Goal: Task Accomplishment & Management: Use online tool/utility

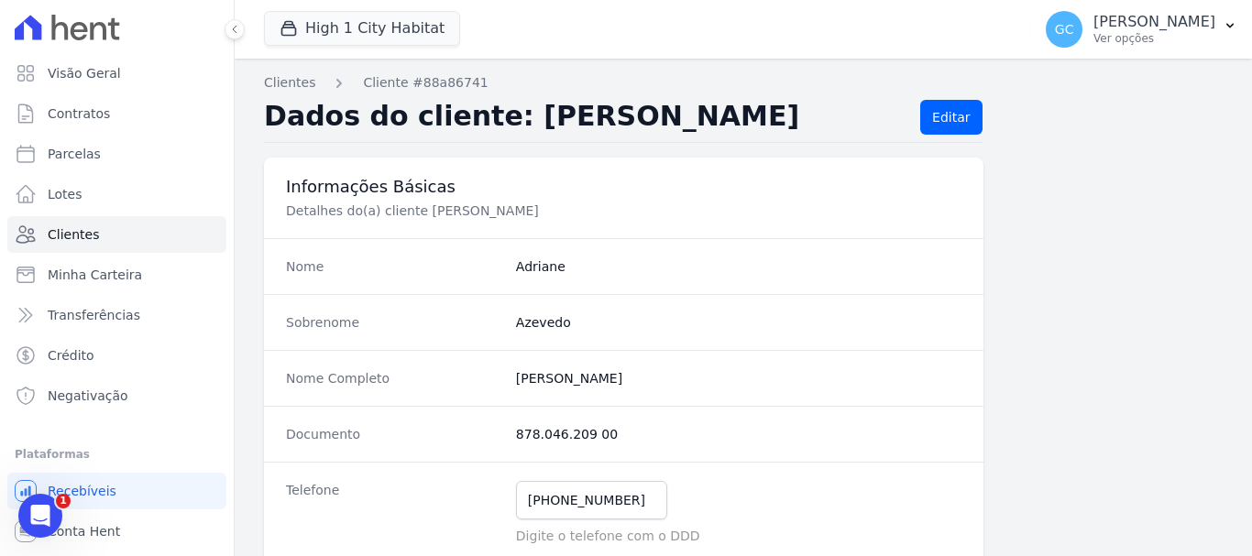
click at [563, 536] on p "Digite o telefone com o DDD" at bounding box center [739, 536] width 446 height 18
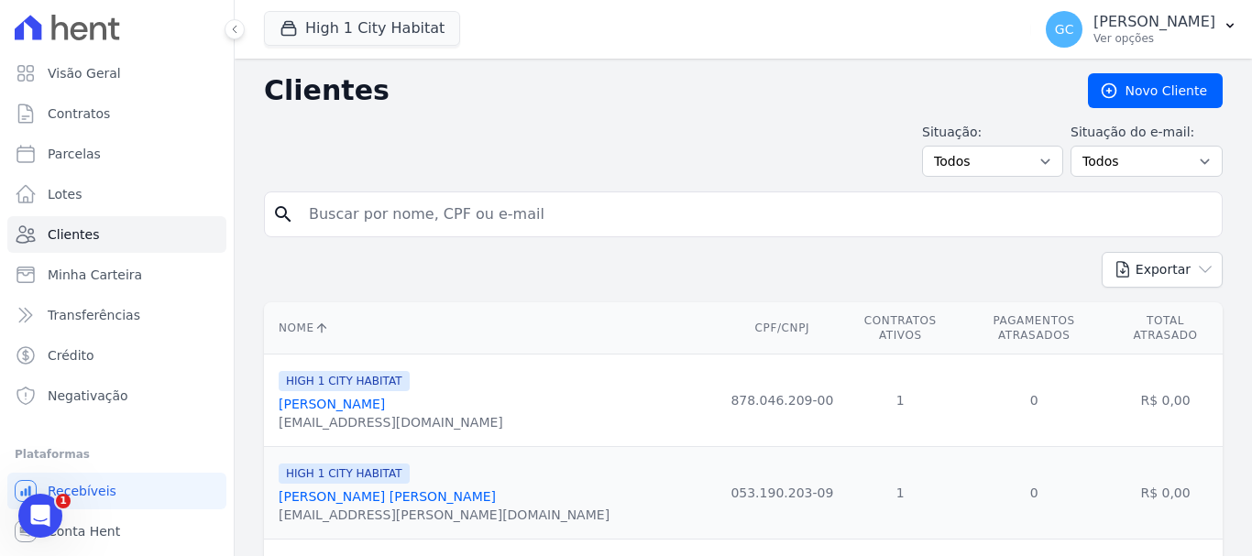
click at [360, 8] on div "High 1 City Habitat HYPE EMPREENDIMENTOS IMOBILIARIOS SPE LTDA HIGH 1 CITY HABI…" at bounding box center [644, 29] width 760 height 61
click at [360, 28] on button "High 1 City Habitat" at bounding box center [362, 28] width 196 height 35
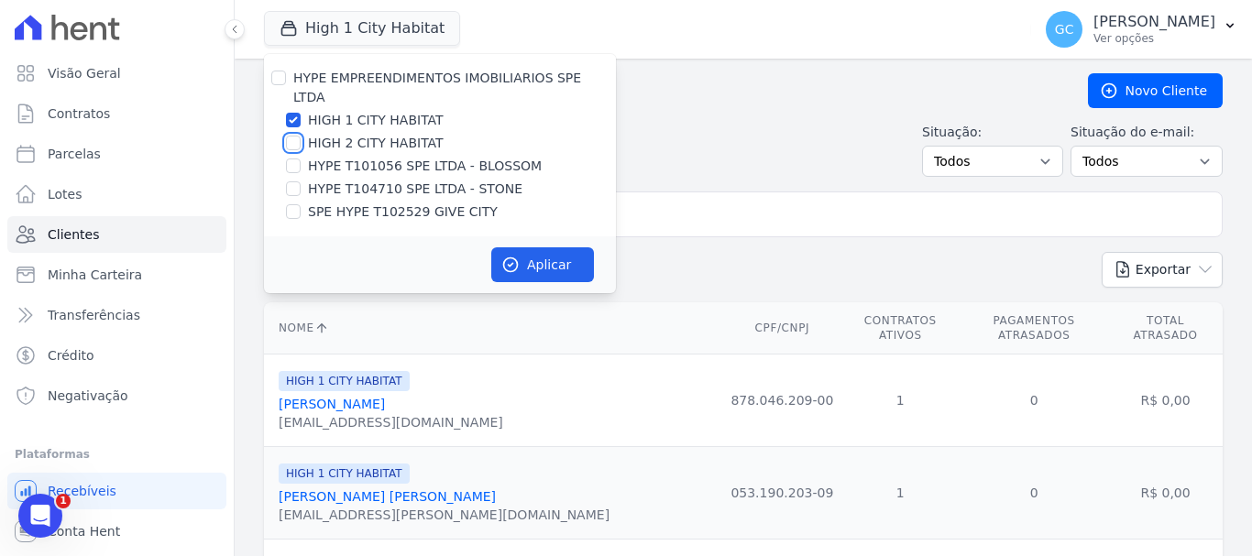
click at [293, 136] on input "HIGH 2 CITY HABITAT" at bounding box center [293, 143] width 15 height 15
checkbox input "true"
click at [565, 248] on button "Aplicar" at bounding box center [542, 265] width 103 height 35
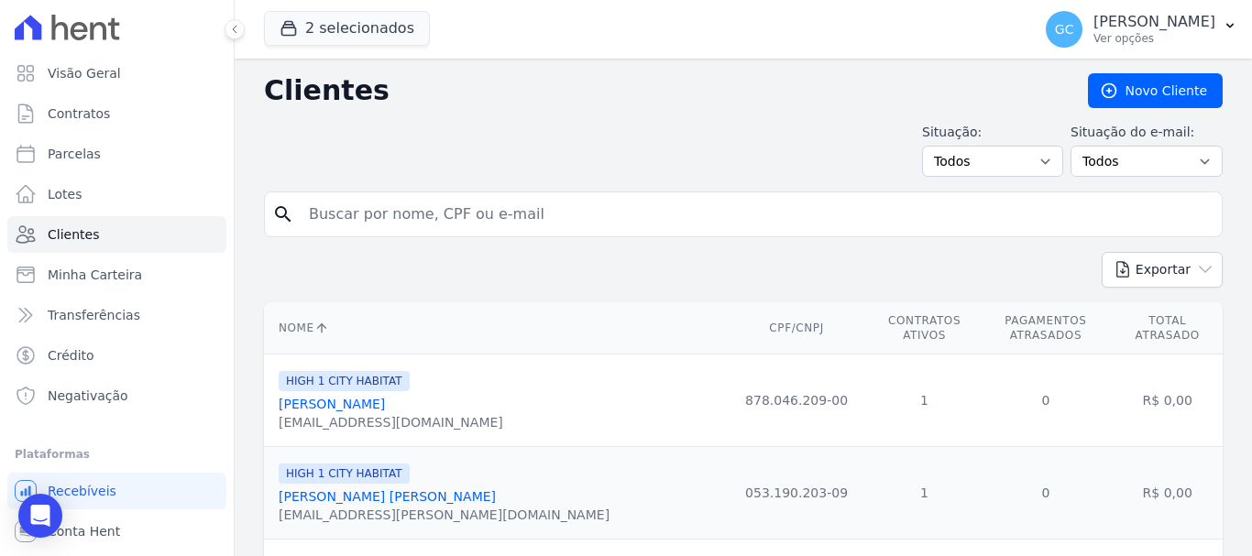
click at [416, 213] on input "search" at bounding box center [756, 214] width 917 height 37
paste input "Alexandre Medeiros Rocha"
type input "Alexandre Medeiros Rocha"
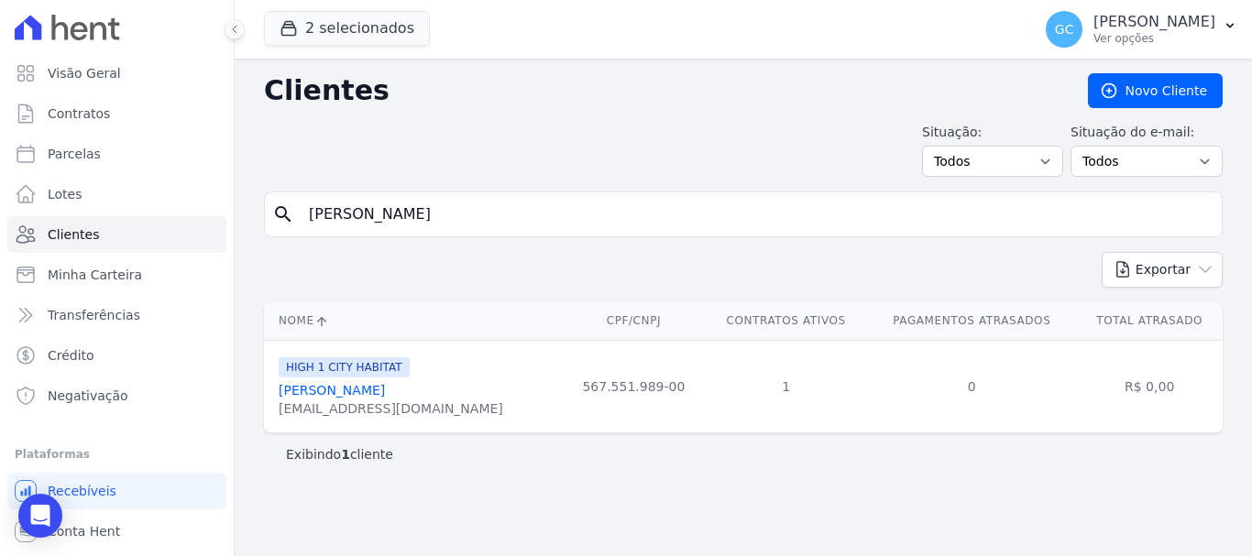
click at [385, 387] on link "Alexandre Medeiros Rocha" at bounding box center [332, 390] width 106 height 15
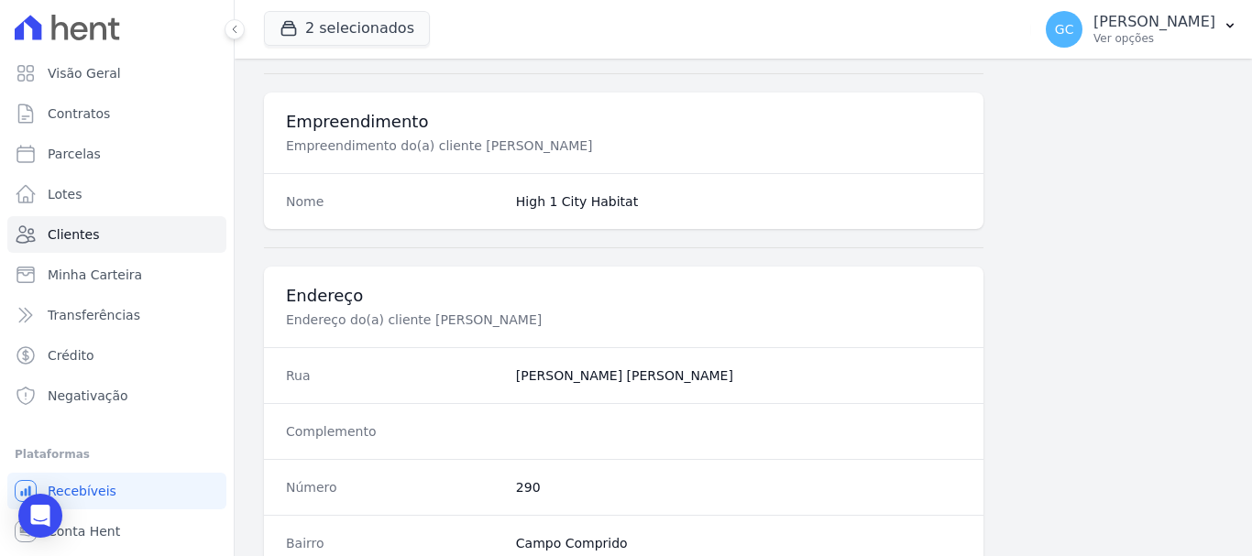
scroll to position [1173, 0]
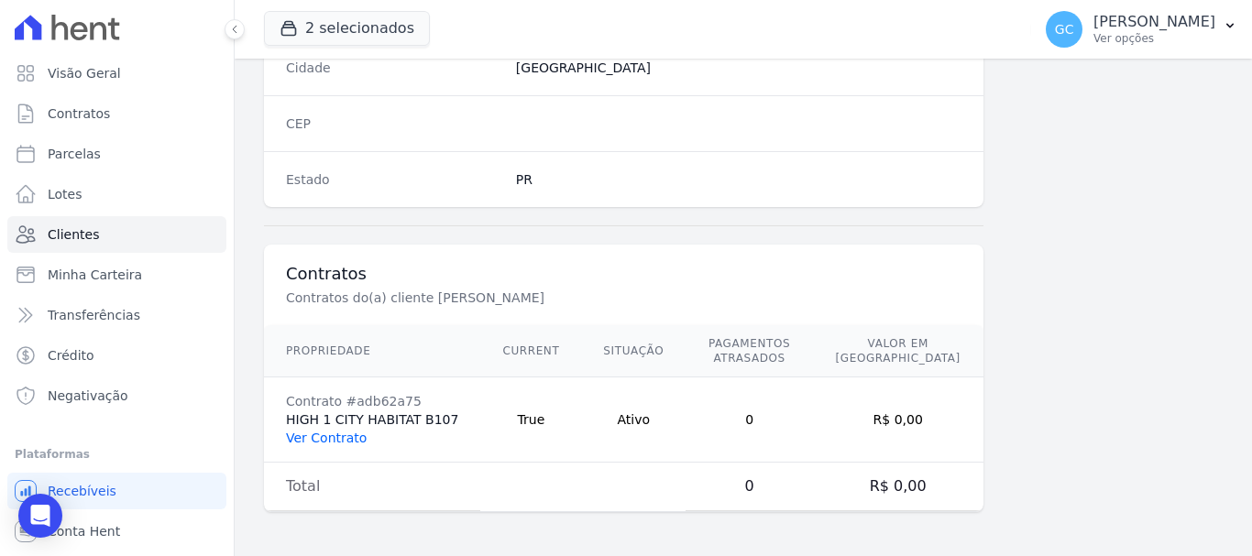
click at [331, 437] on link "Ver Contrato" at bounding box center [326, 438] width 81 height 15
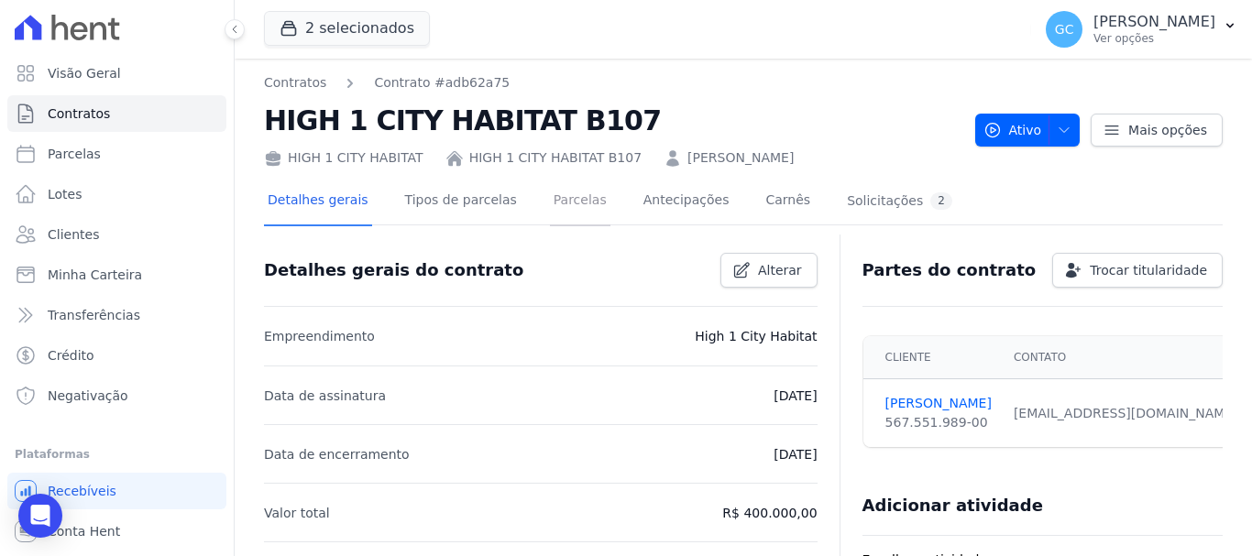
click at [556, 204] on link "Parcelas" at bounding box center [580, 202] width 61 height 49
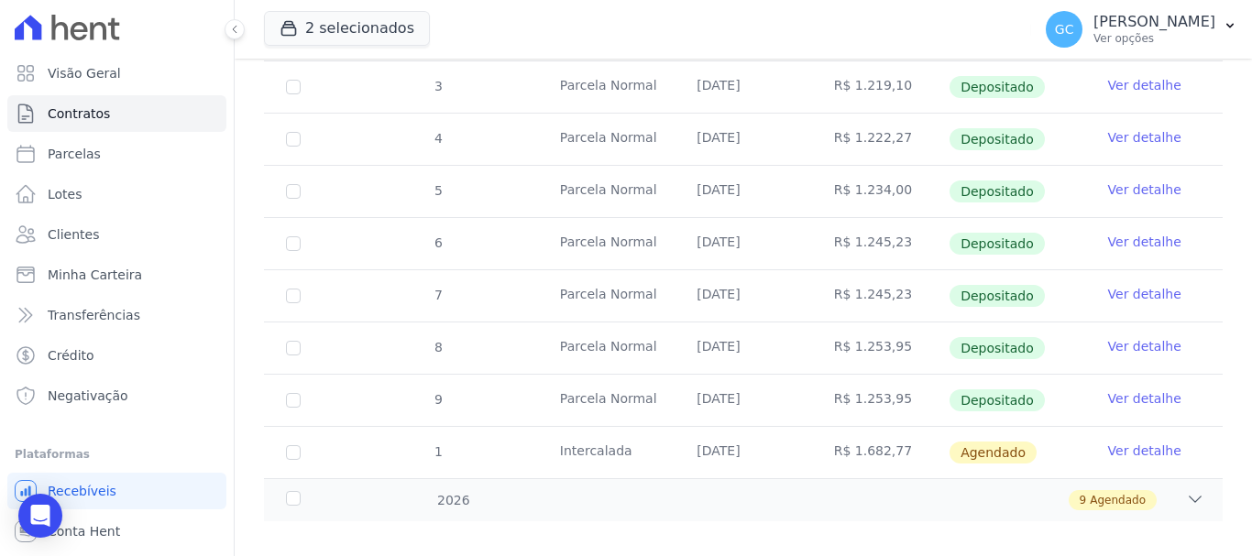
scroll to position [450, 0]
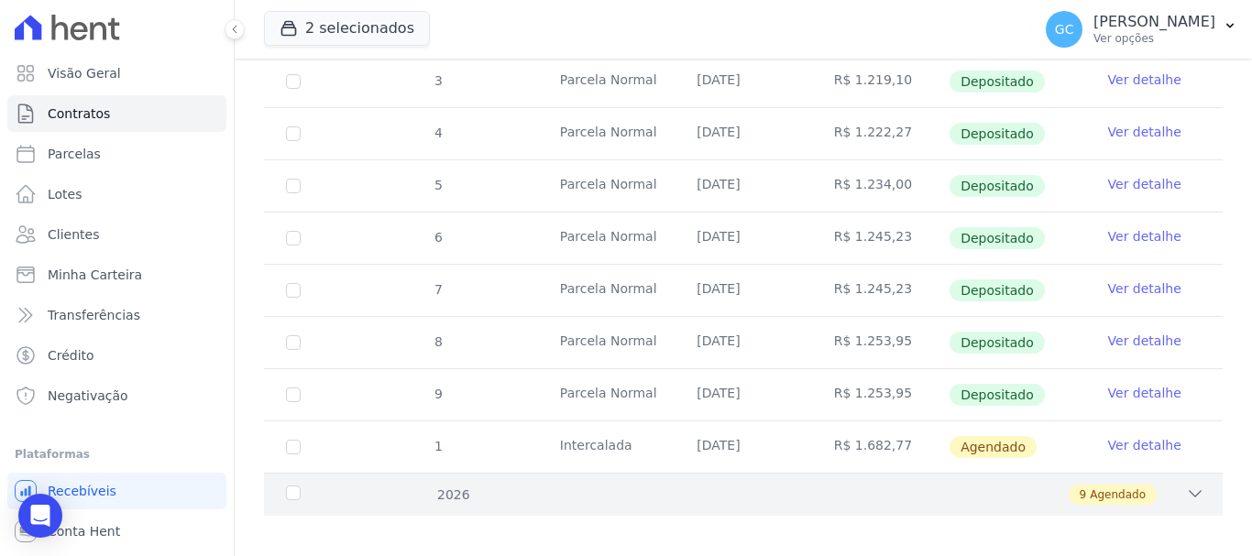
click at [1186, 485] on icon at bounding box center [1195, 494] width 18 height 18
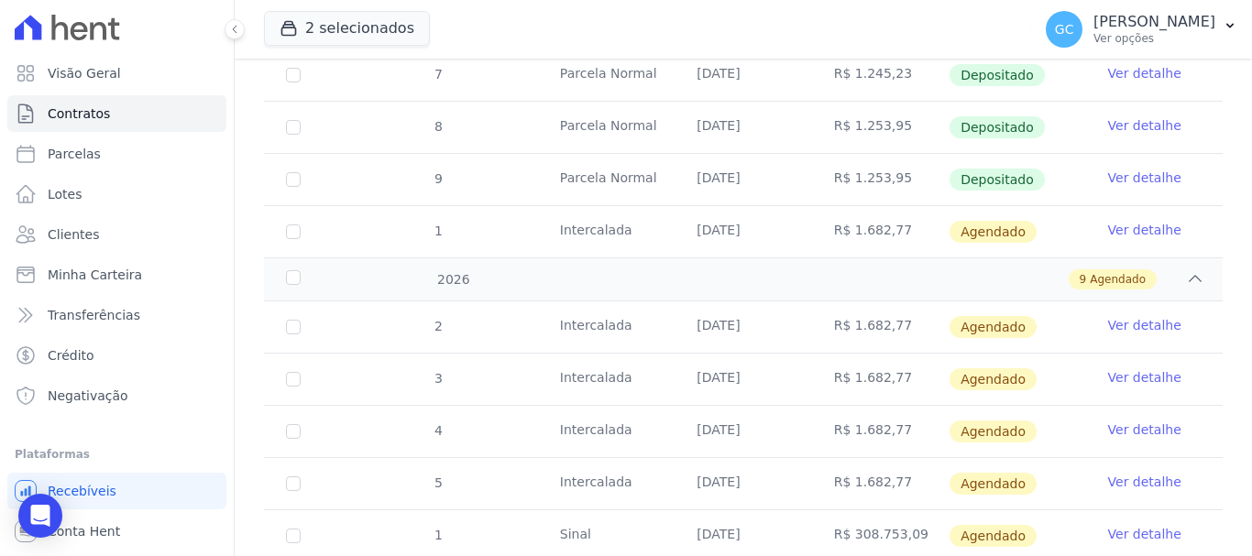
scroll to position [633, 0]
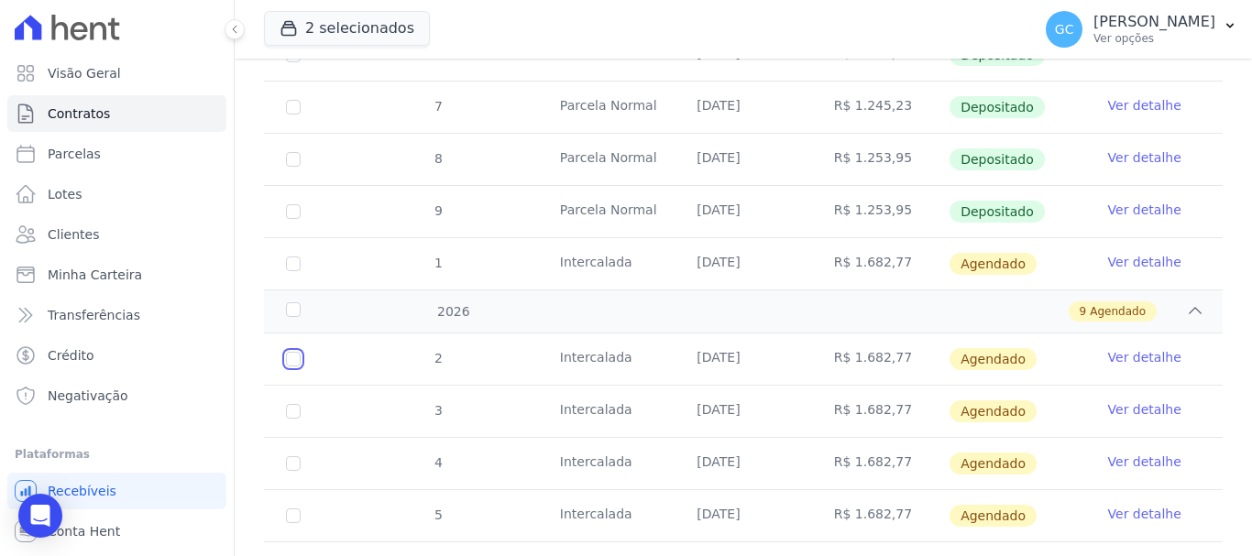
click at [296, 352] on input "checkbox" at bounding box center [293, 359] width 15 height 15
checkbox input "true"
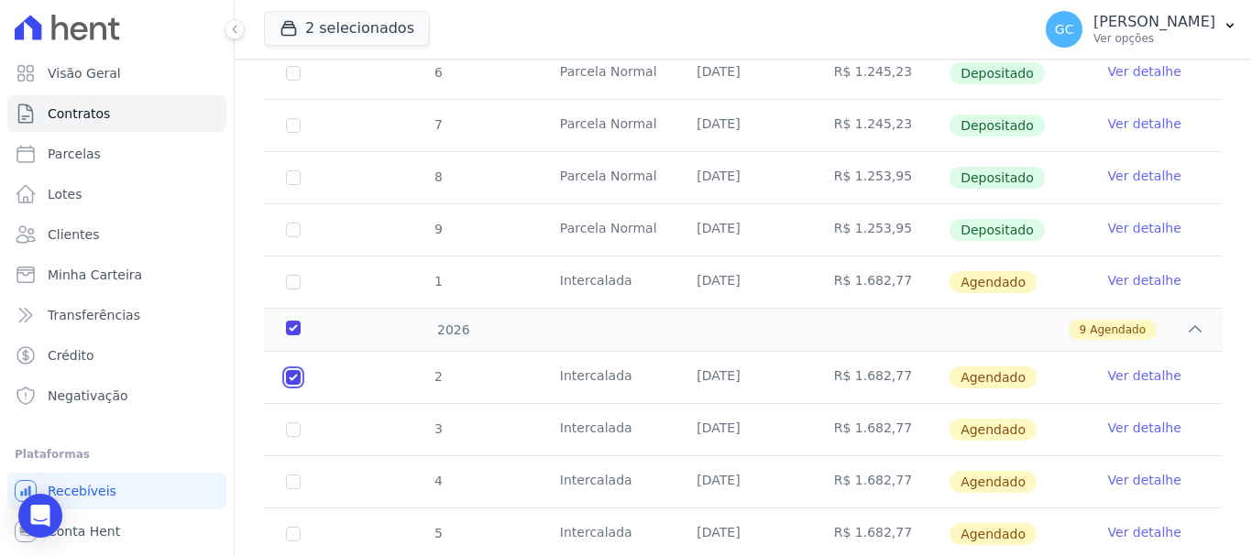
checkbox input "true"
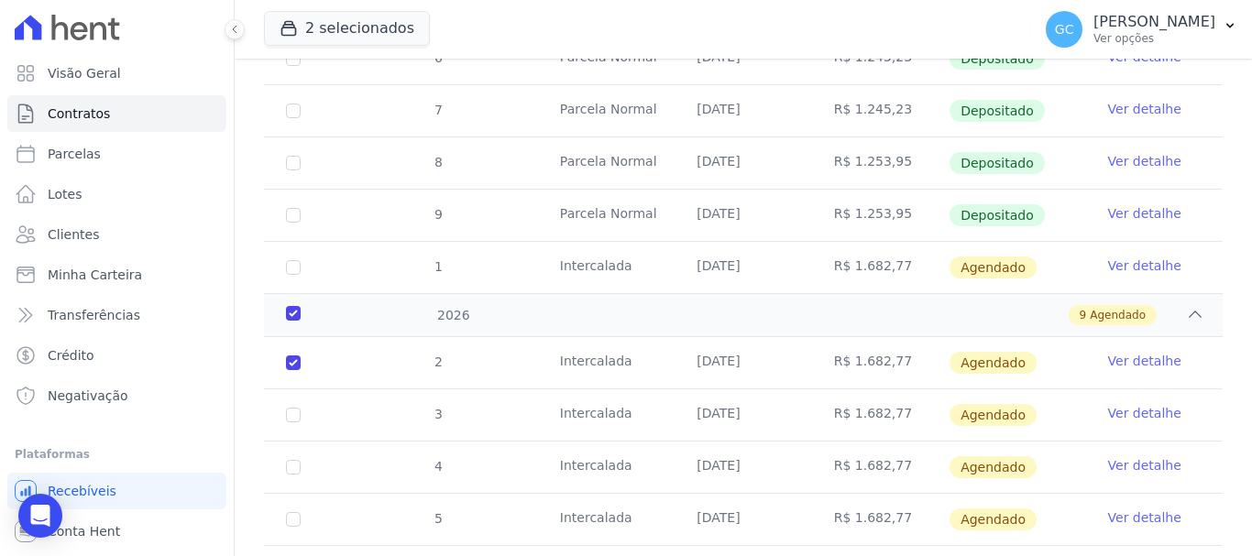
click at [1126, 352] on link "Ver detalhe" at bounding box center [1144, 361] width 73 height 18
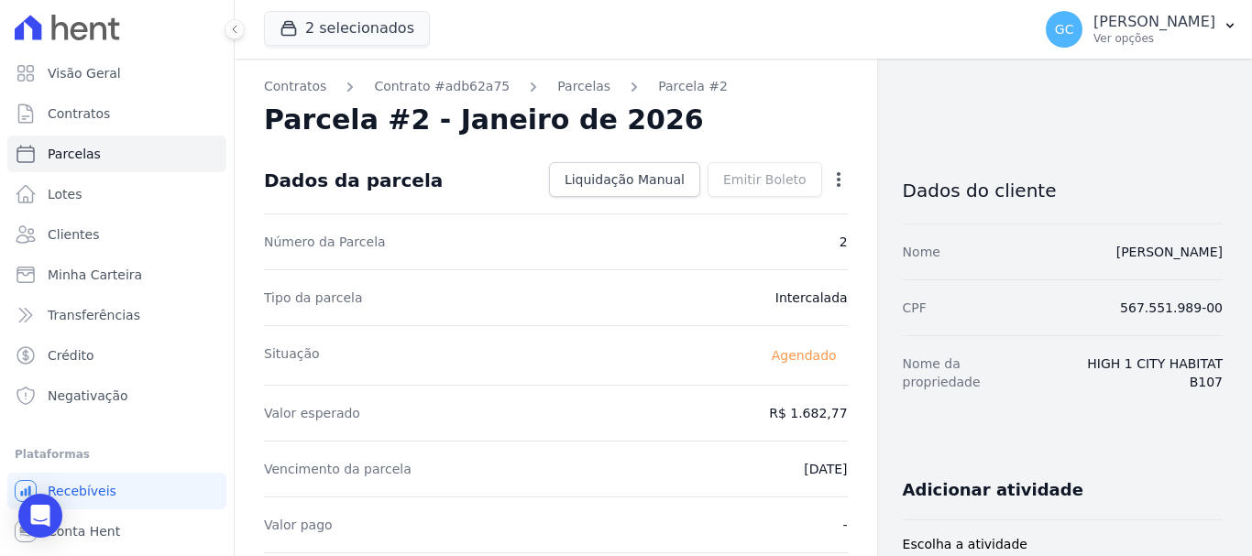
click at [830, 182] on icon "button" at bounding box center [839, 180] width 18 height 18
click at [743, 241] on link "Antecipar" at bounding box center [759, 237] width 161 height 33
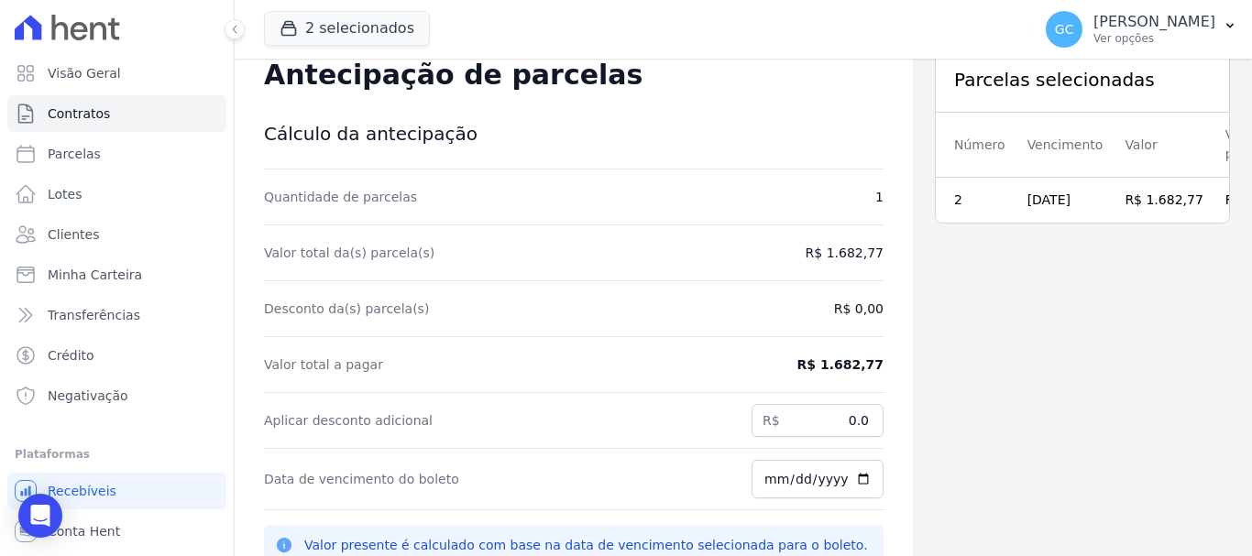
scroll to position [59, 0]
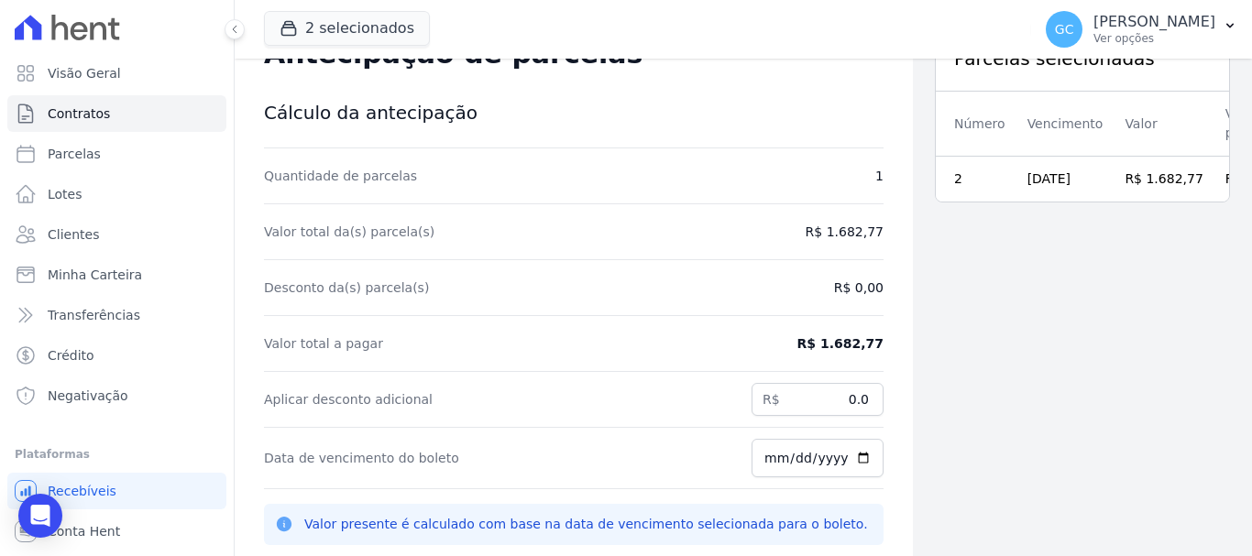
click at [841, 286] on dd "R$ 0,00" at bounding box center [859, 288] width 50 height 18
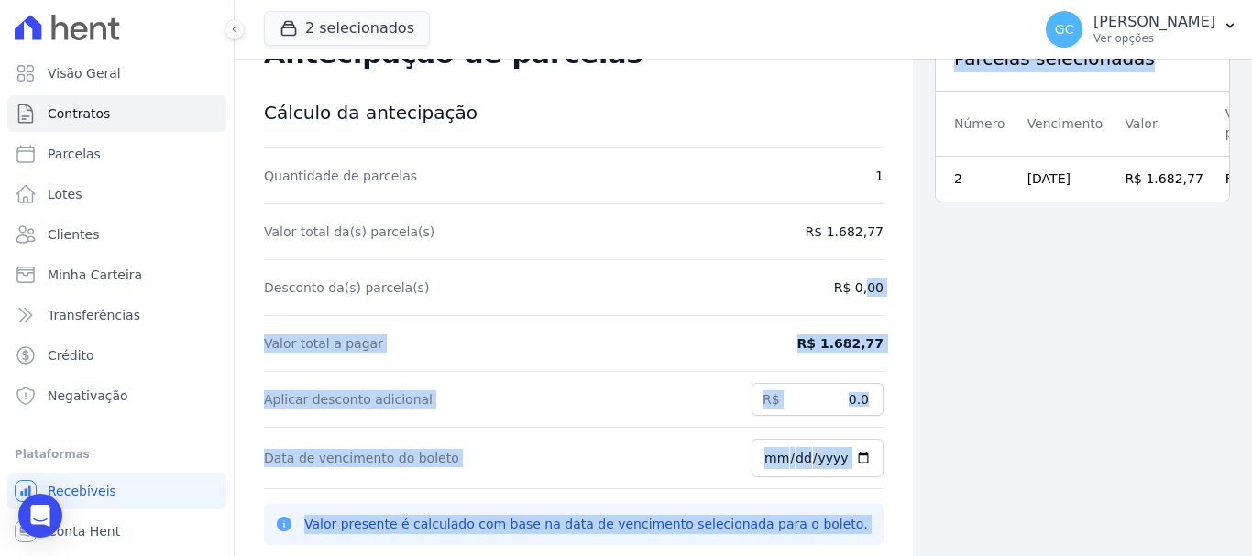
drag, startPoint x: 754, startPoint y: 287, endPoint x: 905, endPoint y: 287, distance: 150.3
click at [905, 287] on div "Contratos Contrato #adb62a75 Antecipação de parcelas Antecipação de parcelas Cá…" at bounding box center [744, 337] width 1018 height 556
click at [809, 331] on div "Valor total a pagar R$ 1.682,77" at bounding box center [574, 344] width 620 height 56
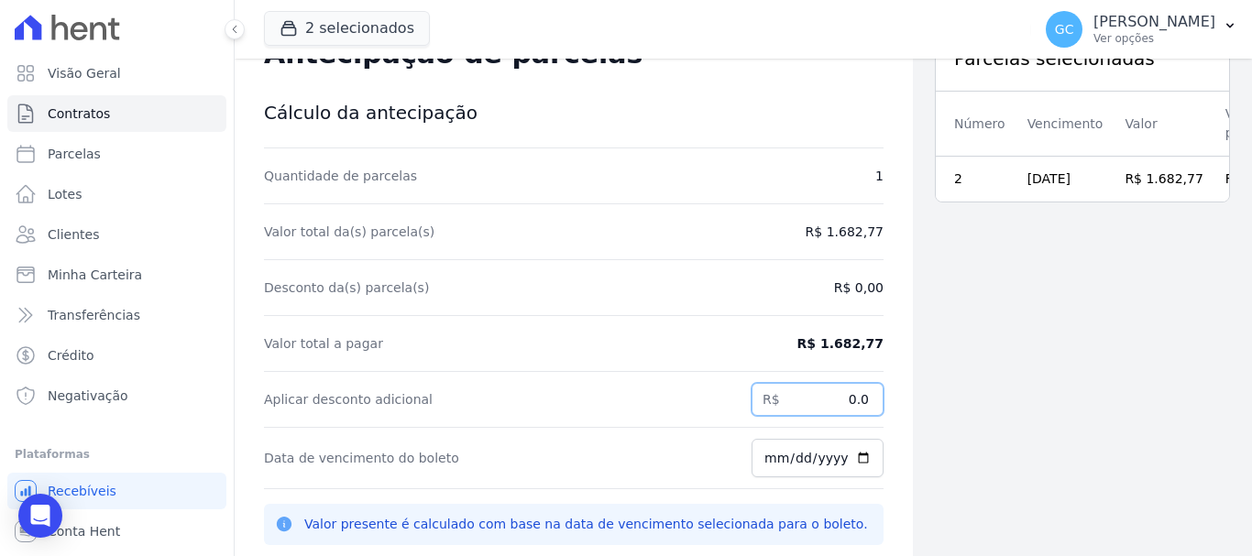
click at [820, 402] on input "0.0" at bounding box center [818, 399] width 132 height 33
drag, startPoint x: 846, startPoint y: 397, endPoint x: 863, endPoint y: 397, distance: 16.5
click at [863, 397] on input "0.0" at bounding box center [818, 399] width 132 height 33
paste input "number"
type input "38.55"
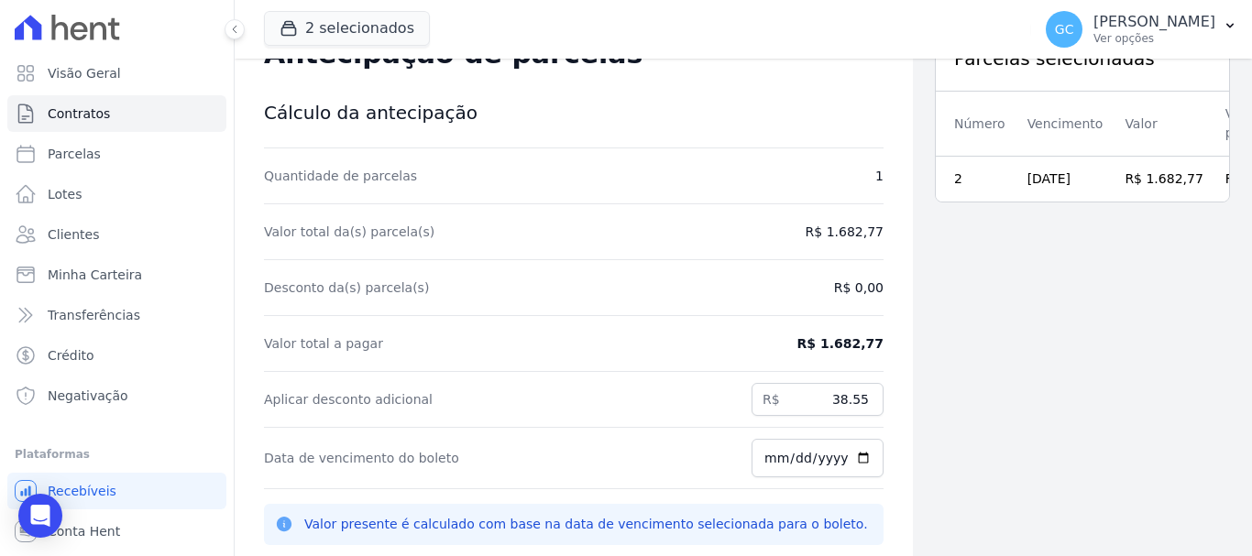
drag, startPoint x: 945, startPoint y: 437, endPoint x: 936, endPoint y: 438, distance: 9.2
click at [944, 438] on div "Parcelas selecionadas Número Vencimento Valor Valor presente 2 20/01/2026 R$ 1.…" at bounding box center [1082, 307] width 339 height 615
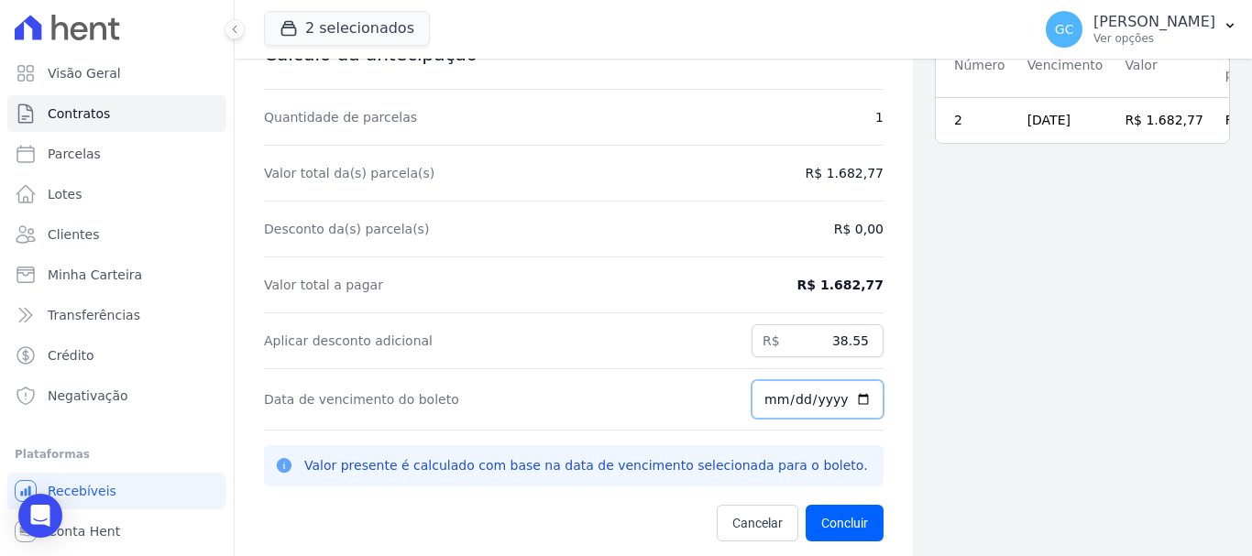
click at [847, 402] on input "2025-10-07" at bounding box center [818, 399] width 132 height 39
drag, startPoint x: 941, startPoint y: 391, endPoint x: 921, endPoint y: 404, distance: 23.9
click at [941, 391] on div "Parcelas selecionadas Número Vencimento Valor Valor presente 2 20/01/2026 R$ 1.…" at bounding box center [1082, 248] width 339 height 615
click at [842, 524] on button "Concluir" at bounding box center [845, 523] width 78 height 37
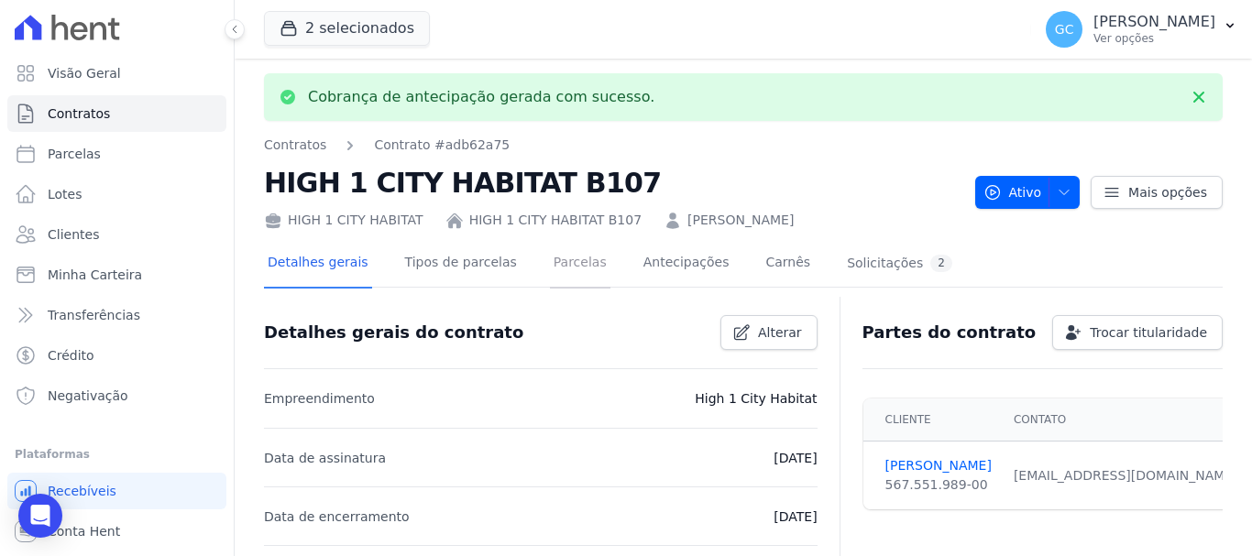
click at [550, 263] on link "Parcelas" at bounding box center [580, 264] width 61 height 49
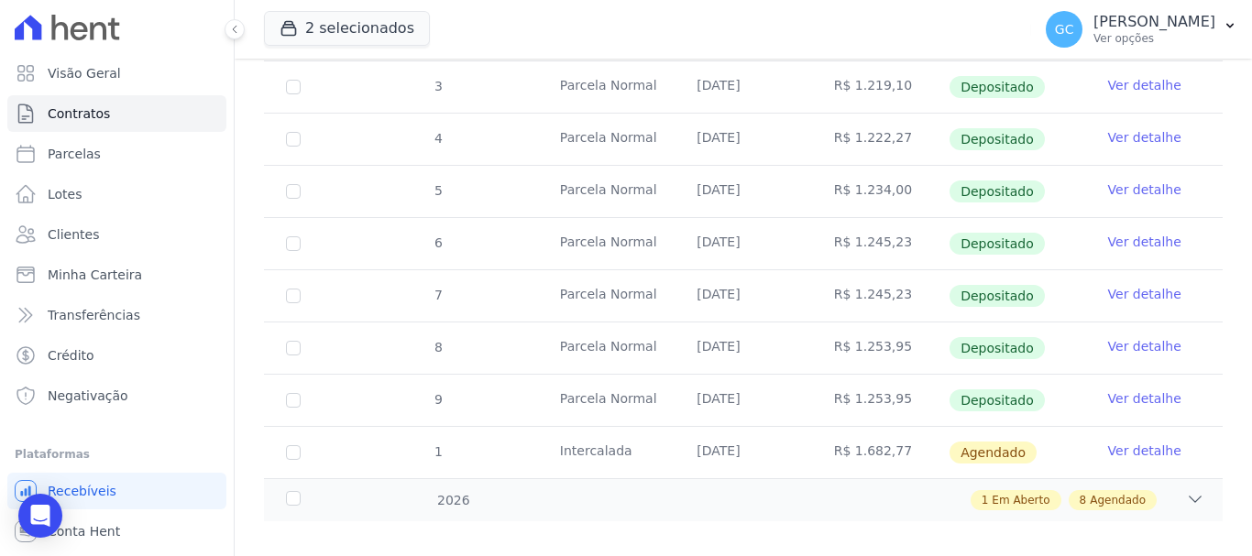
scroll to position [450, 0]
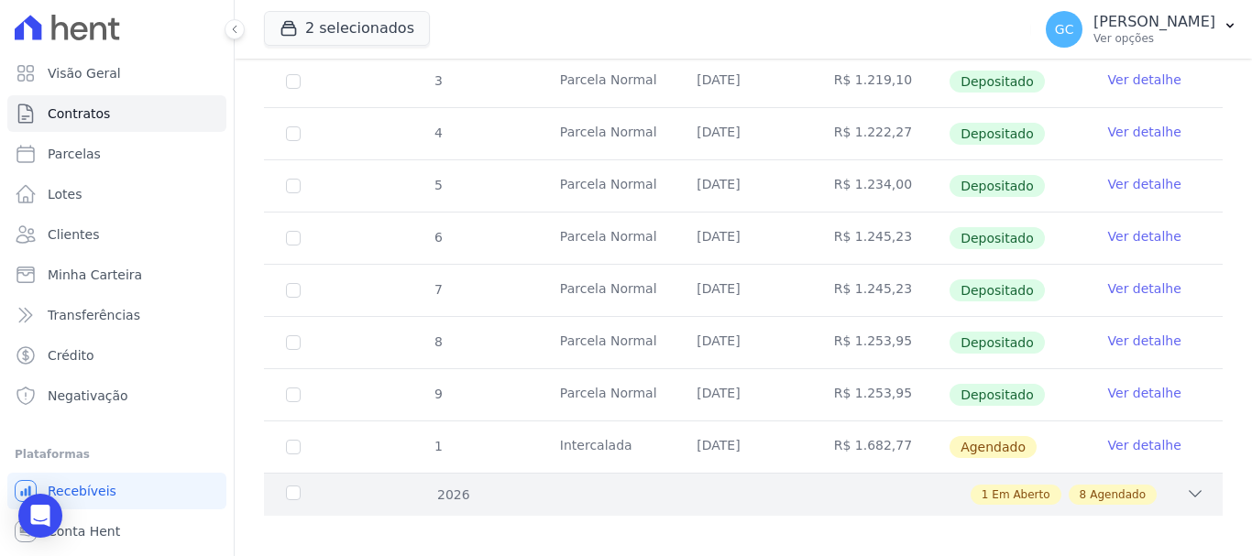
click at [1087, 485] on div "8 Agendado" at bounding box center [1113, 495] width 88 height 20
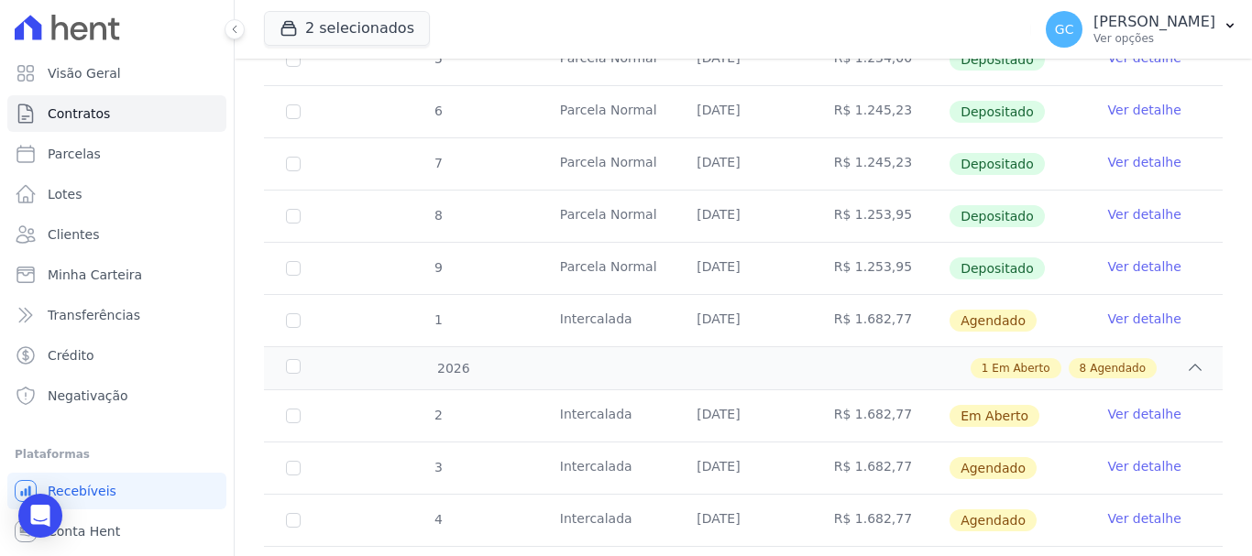
scroll to position [633, 0]
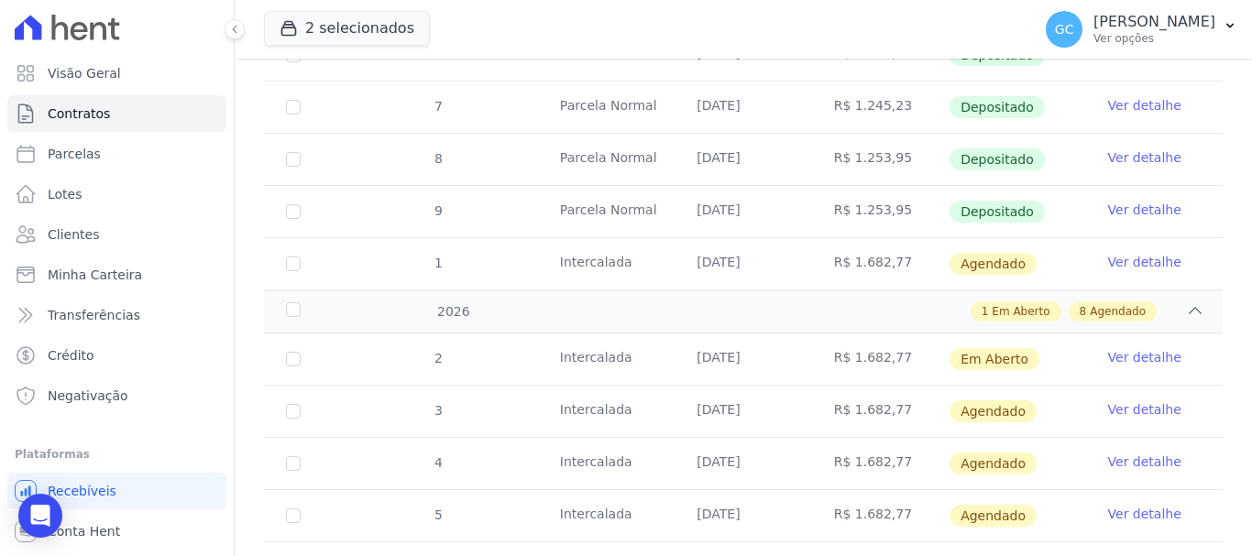
click at [1147, 348] on link "Ver detalhe" at bounding box center [1144, 357] width 73 height 18
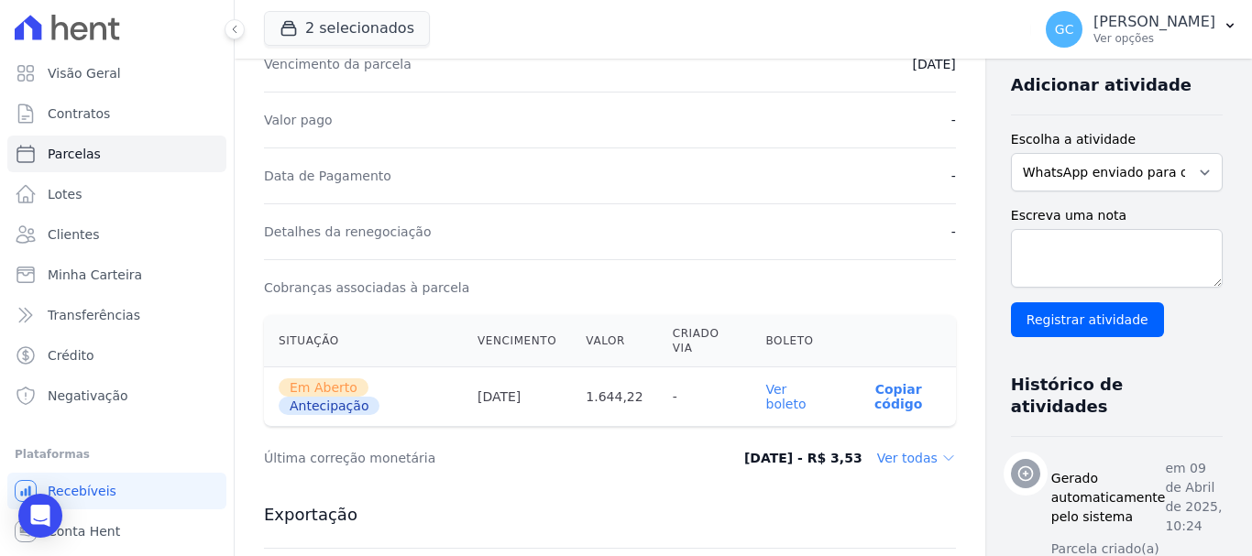
scroll to position [458, 0]
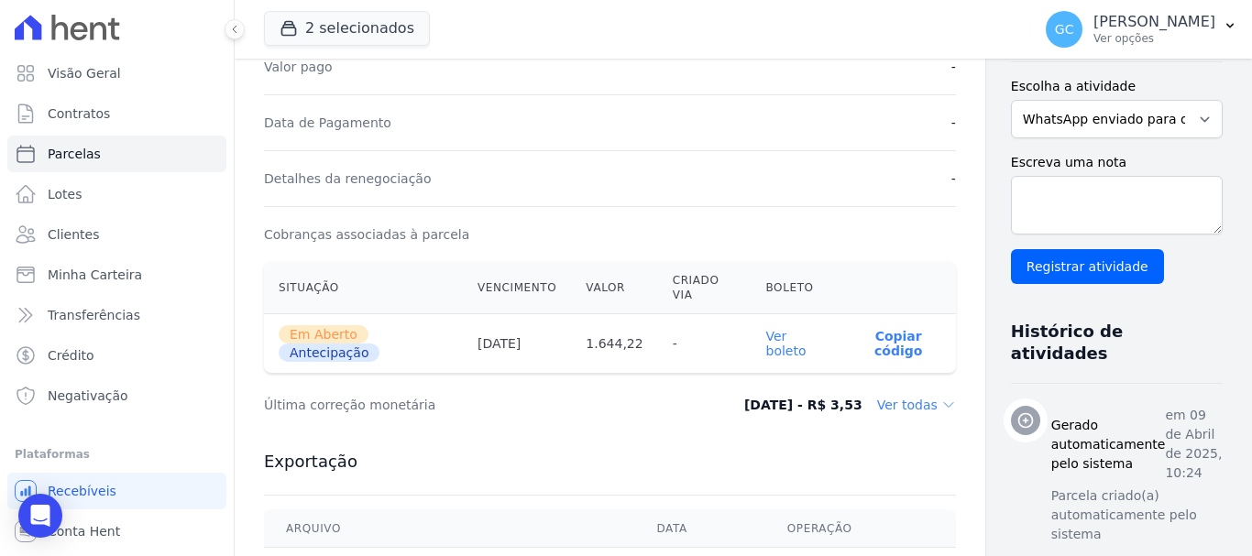
click at [766, 346] on link "Ver boleto" at bounding box center [786, 343] width 40 height 29
